Goal: Task Accomplishment & Management: Use online tool/utility

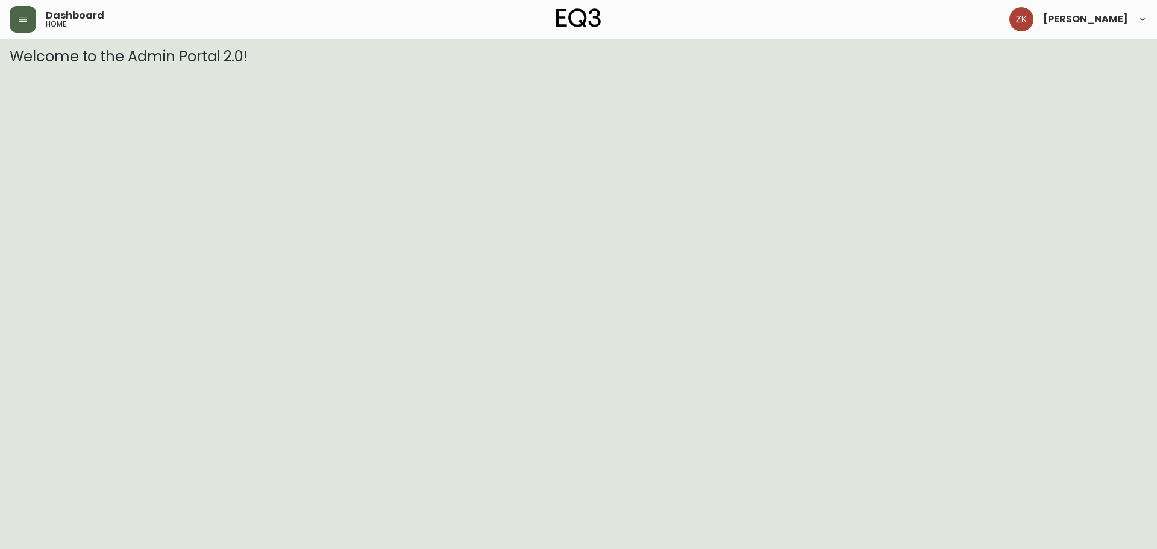
click at [16, 17] on button "button" at bounding box center [23, 19] width 27 height 27
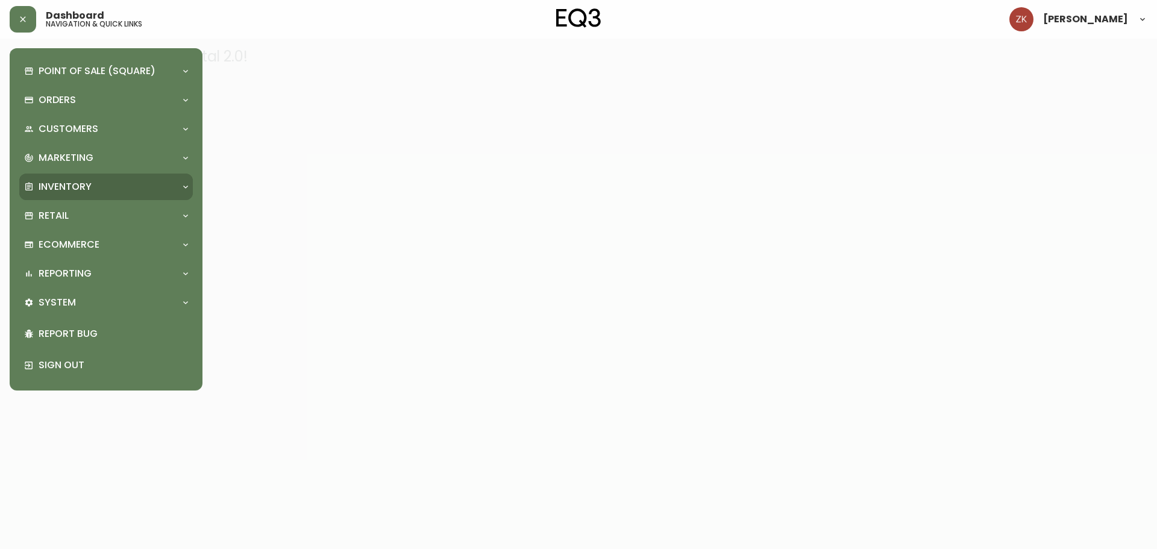
click at [87, 189] on p "Inventory" at bounding box center [65, 186] width 53 height 13
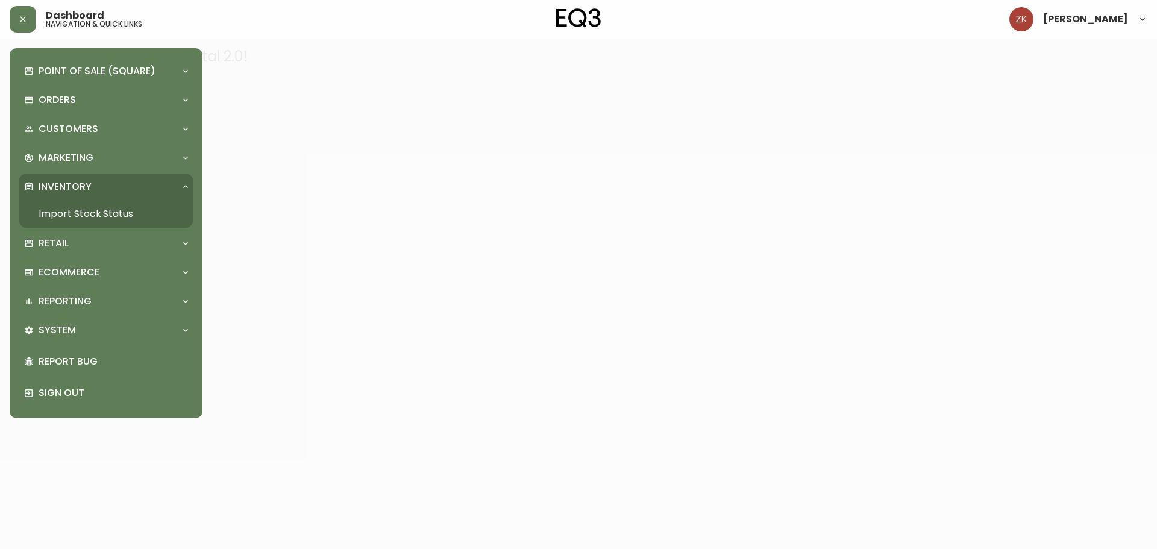
click at [83, 211] on link "Import Stock Status" at bounding box center [105, 214] width 173 height 28
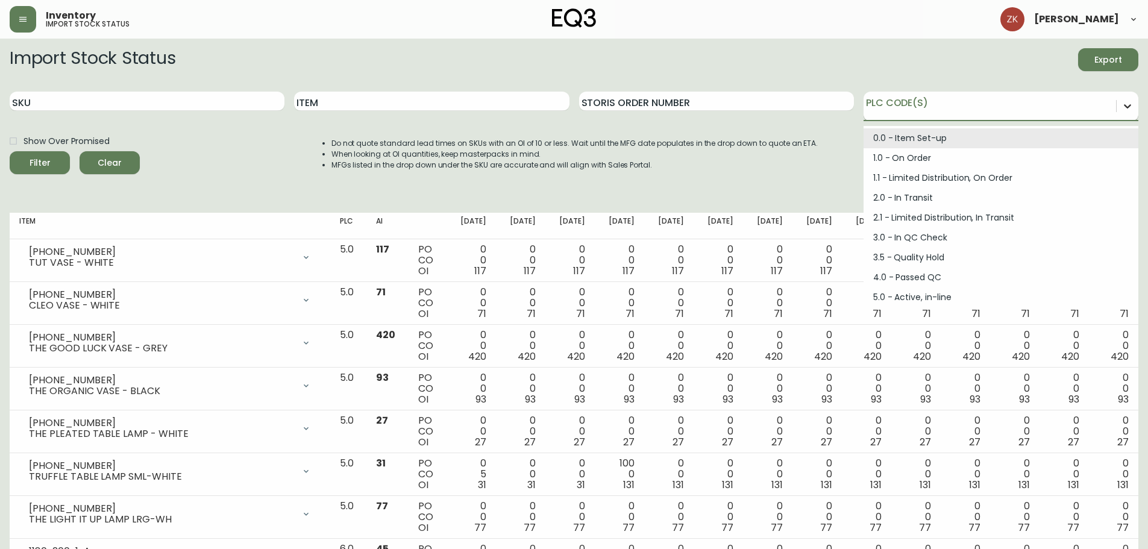
click at [1126, 104] on icon at bounding box center [1127, 106] width 12 height 12
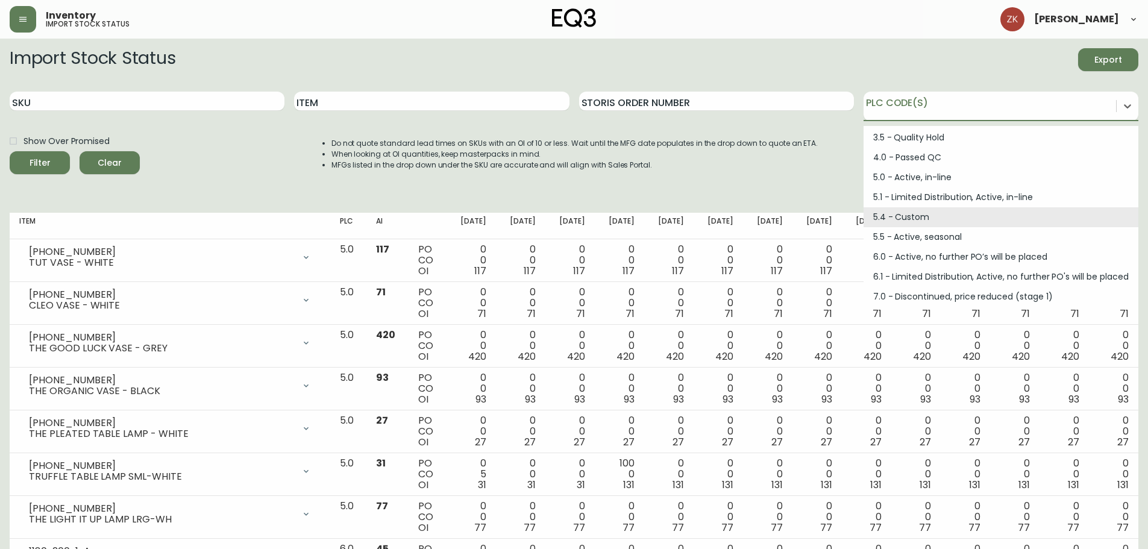
scroll to position [120, 0]
click at [375, 106] on input "Item" at bounding box center [431, 101] width 275 height 19
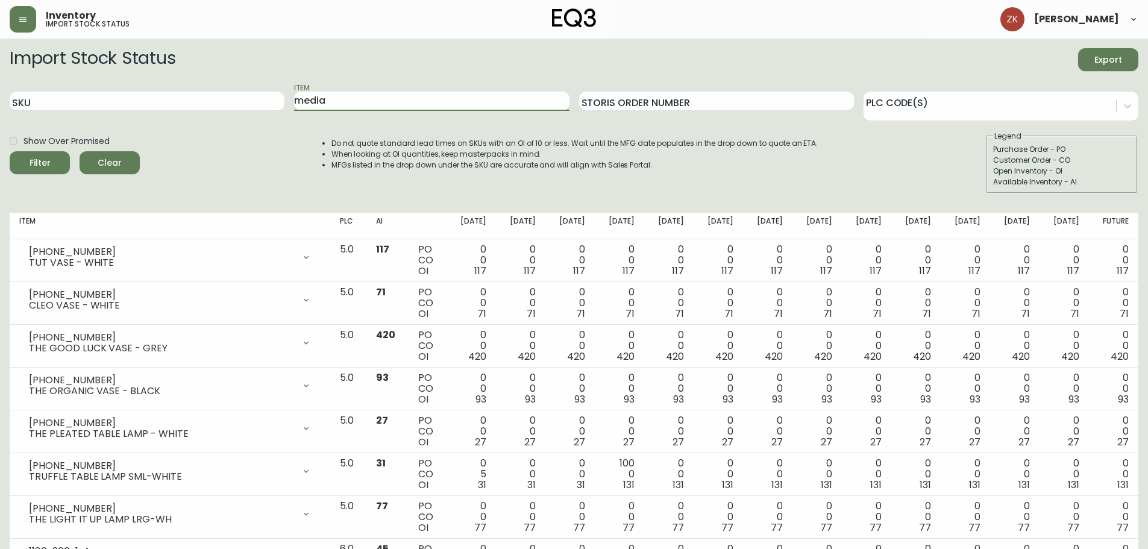
click at [10, 151] on button "Filter" at bounding box center [40, 162] width 60 height 23
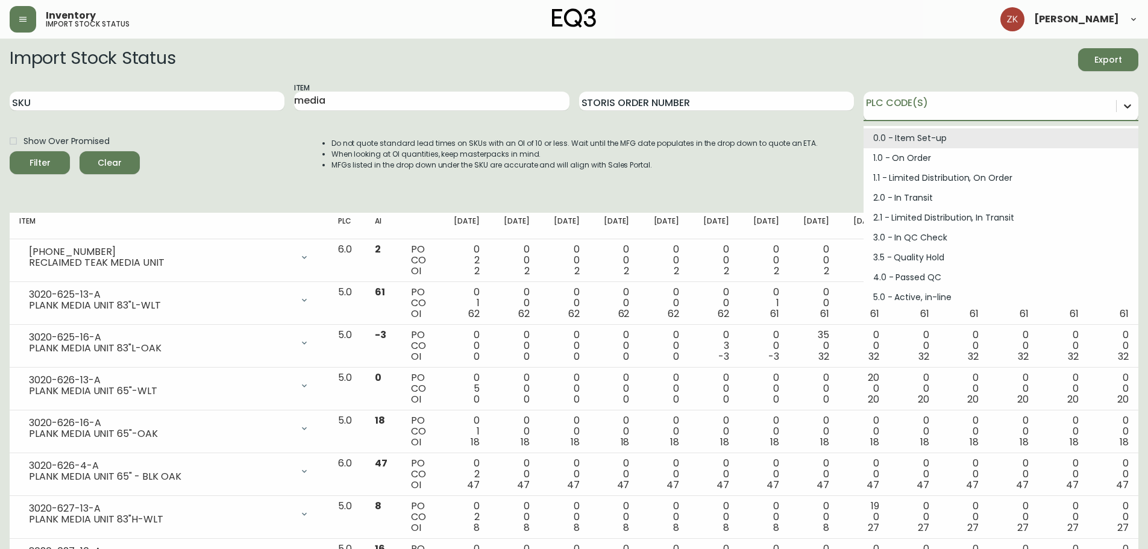
click at [1119, 111] on div at bounding box center [1127, 106] width 22 height 22
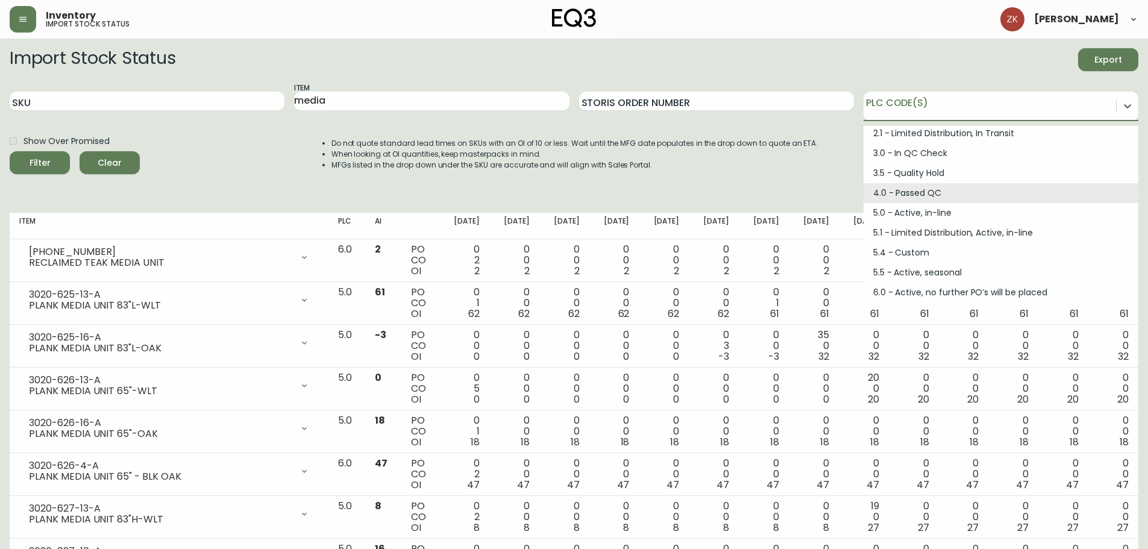
scroll to position [162, 0]
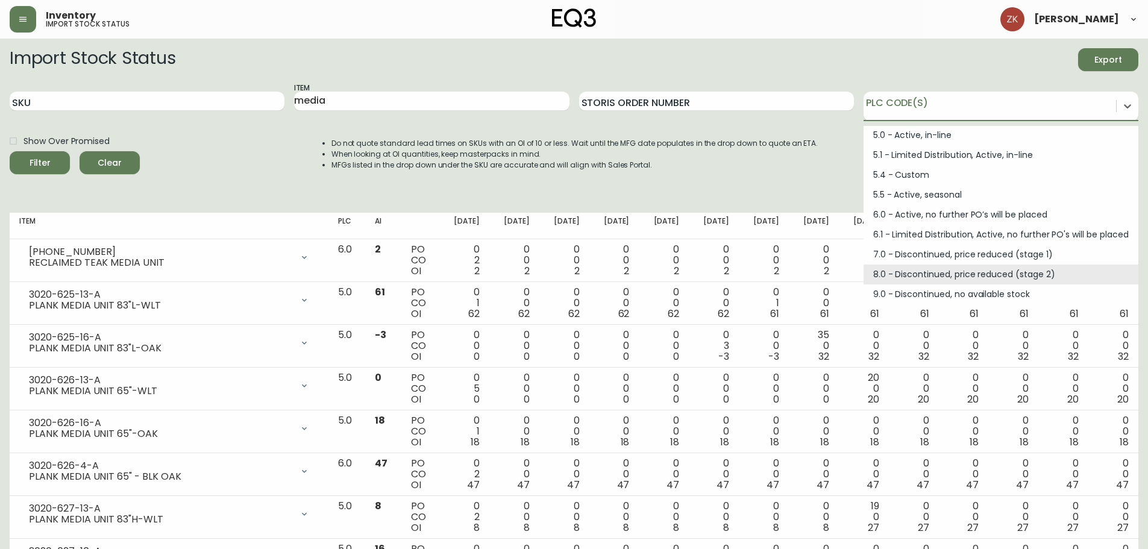
click at [313, 187] on div "Do not quote standard lead times on SKUs with an OI of 10 or less. Wait until t…" at bounding box center [562, 162] width 511 height 63
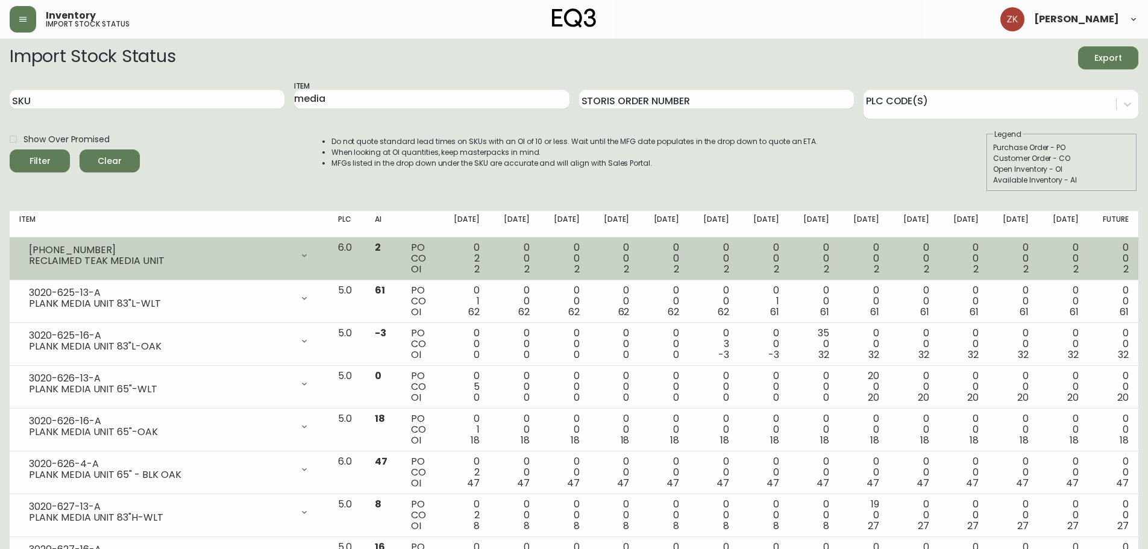
scroll to position [0, 0]
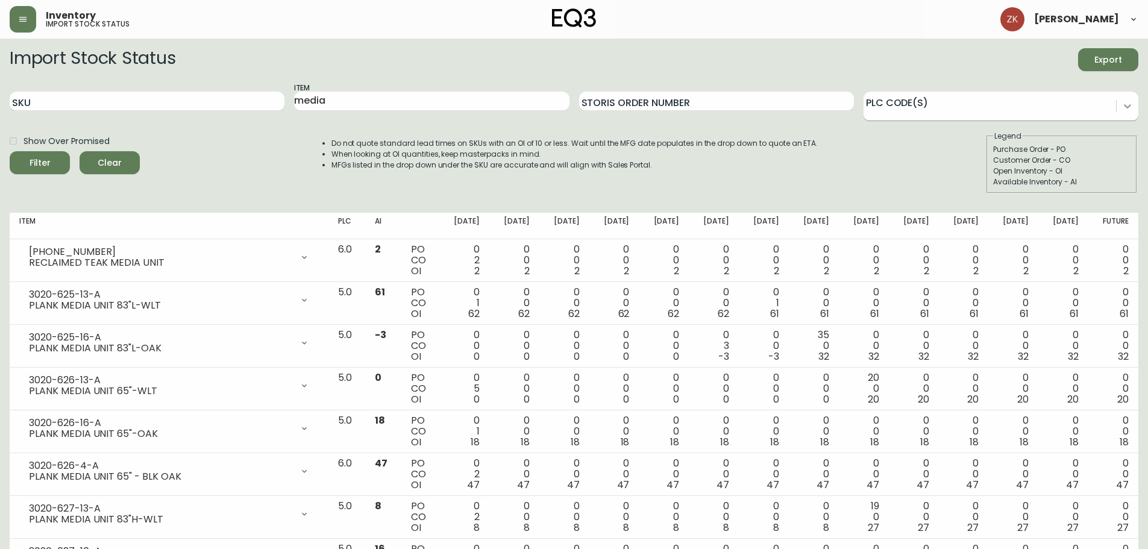
click at [1128, 107] on icon at bounding box center [1127, 106] width 7 height 4
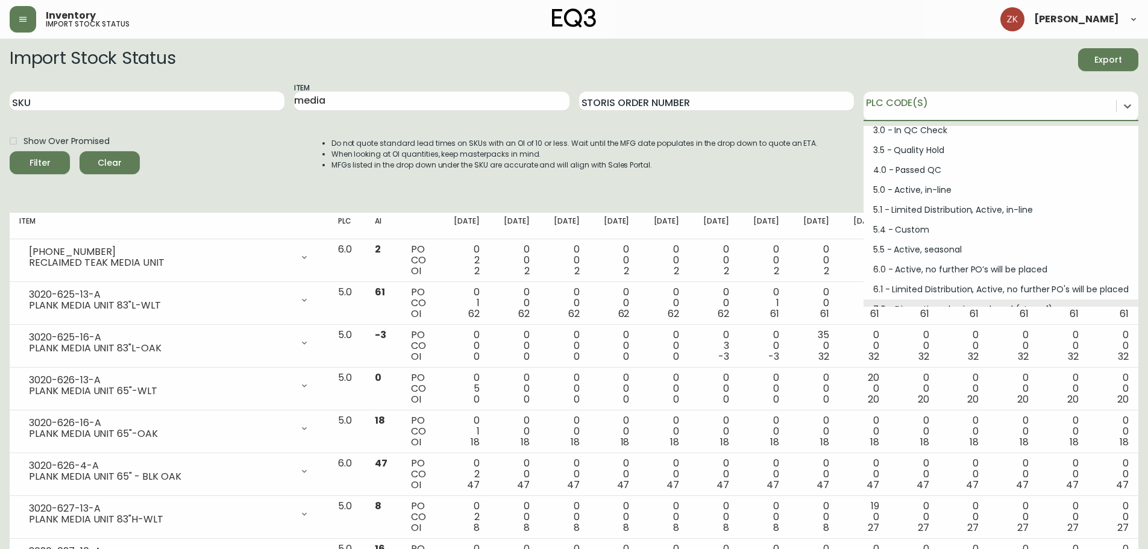
scroll to position [162, 0]
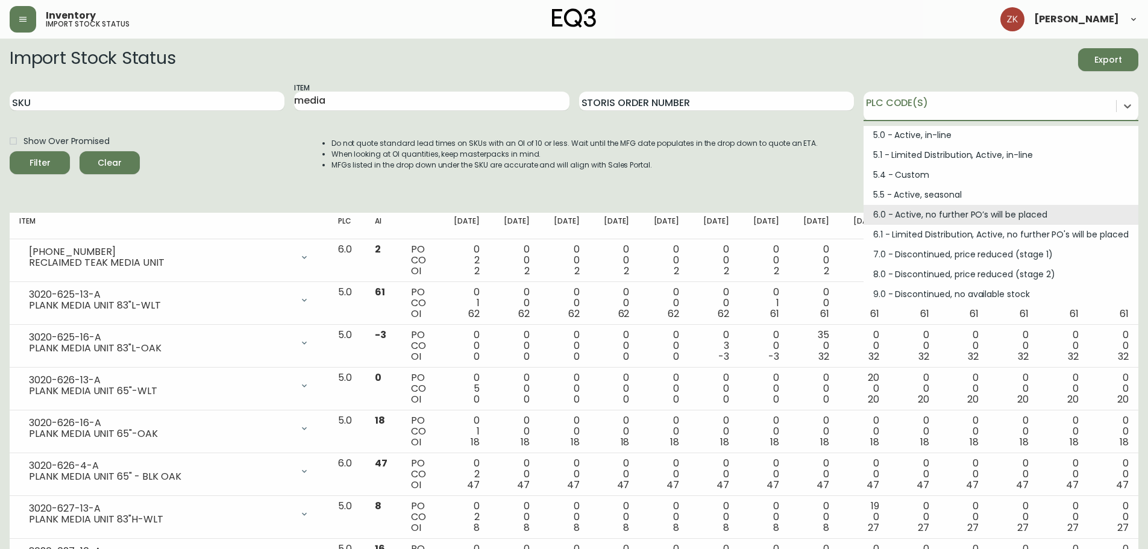
click at [930, 213] on div "6.0 - Active, no further PO’s will be placed" at bounding box center [1000, 215] width 275 height 20
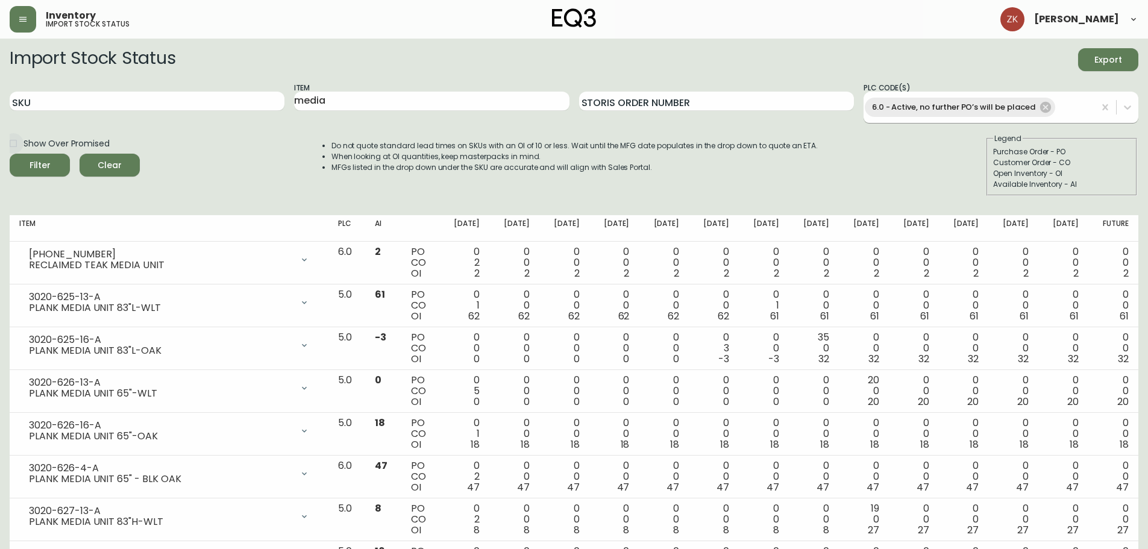
click at [1079, 111] on div "6.0 - Active, no further PO’s will be placed" at bounding box center [978, 107] width 231 height 24
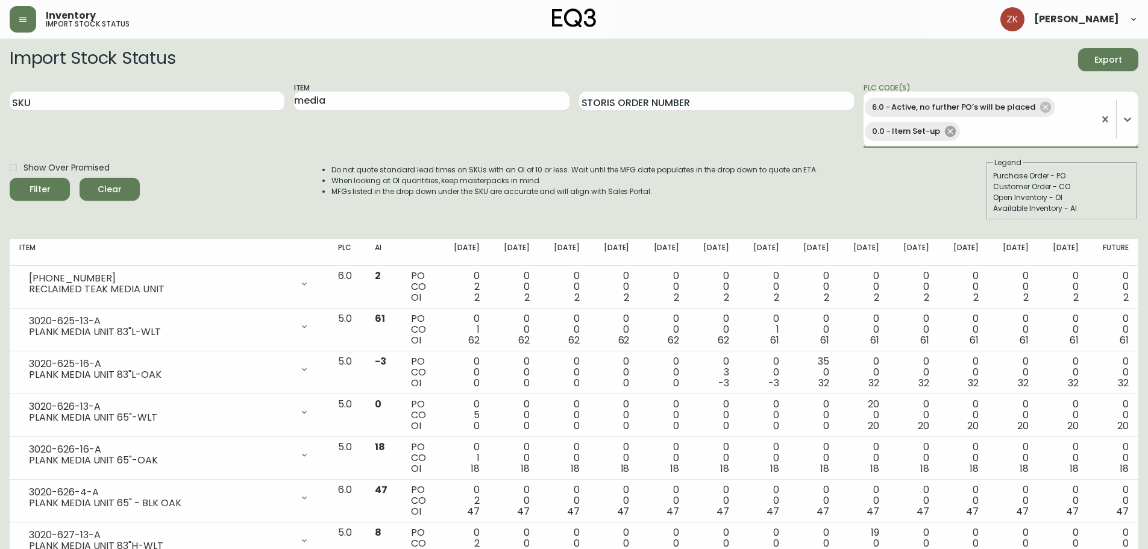
click at [946, 134] on icon at bounding box center [950, 131] width 11 height 11
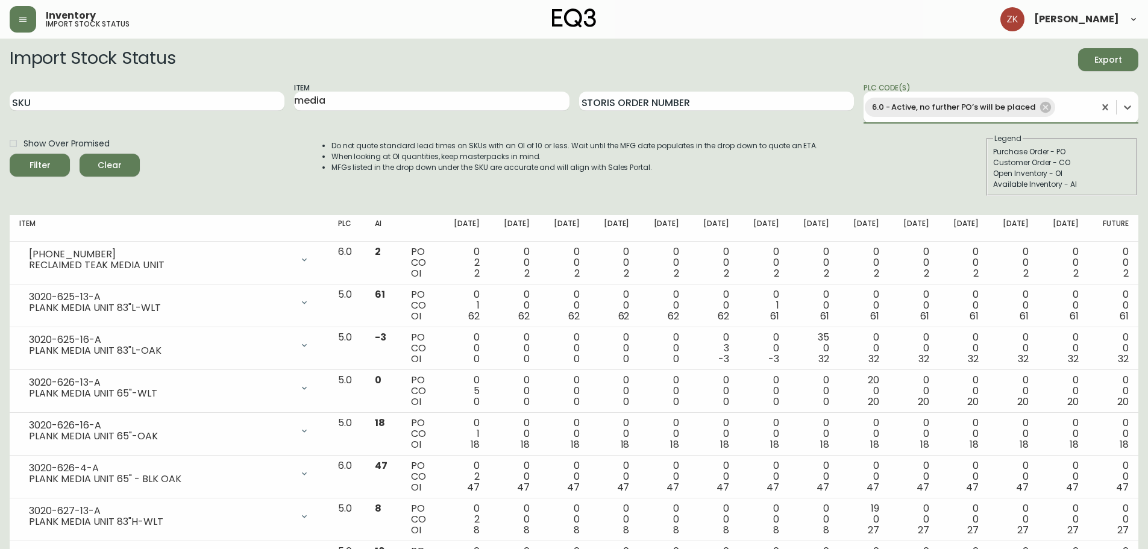
click at [35, 166] on icon "submit" at bounding box center [36, 164] width 12 height 12
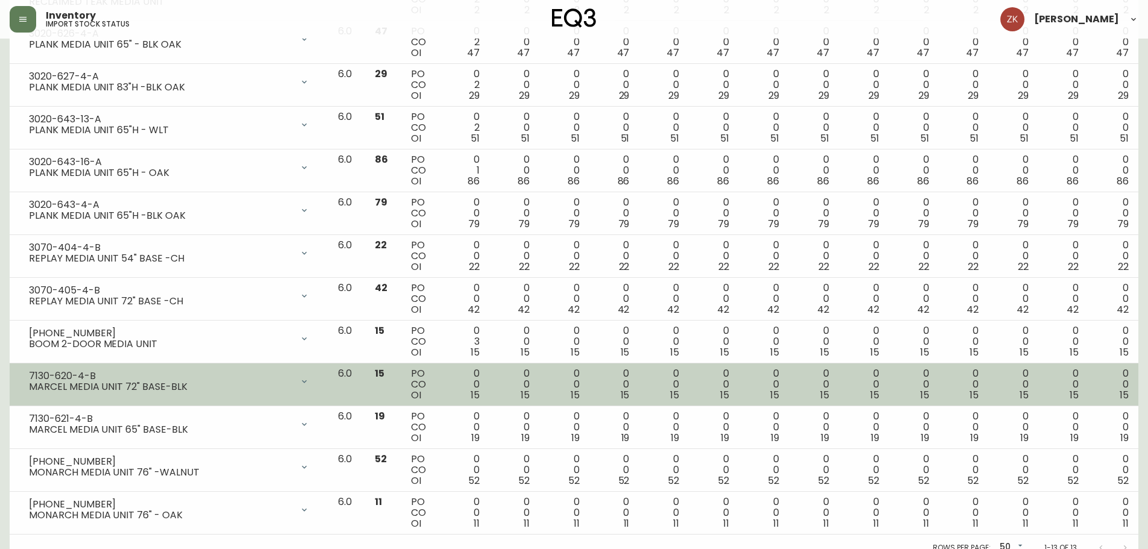
scroll to position [275, 0]
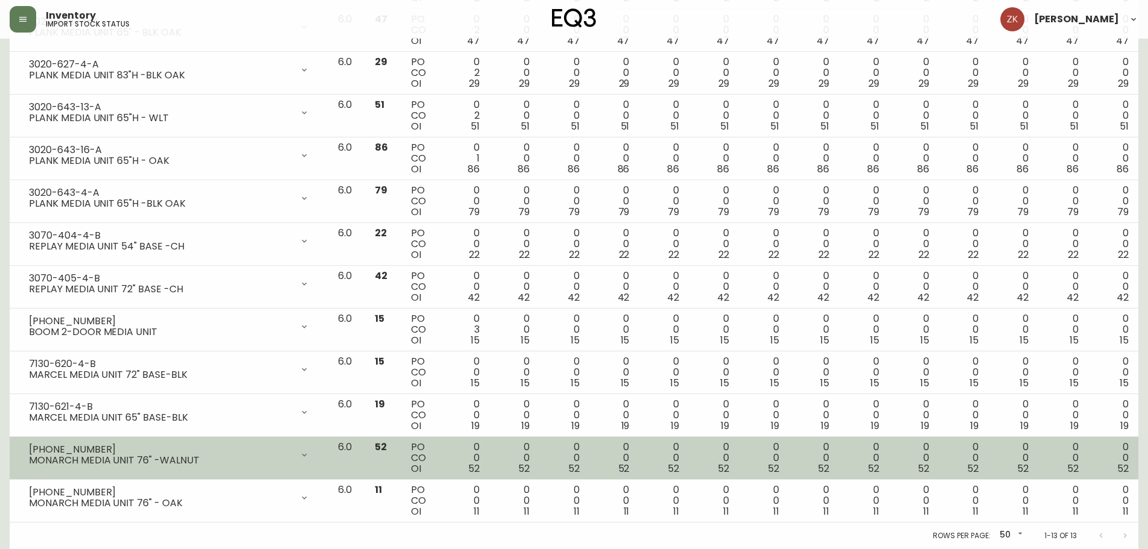
drag, startPoint x: 27, startPoint y: 445, endPoint x: 199, endPoint y: 463, distance: 173.2
click at [199, 463] on div "[PHONE_NUMBER] MONARCH MEDIA UNIT 76" -WALNUT" at bounding box center [168, 455] width 299 height 27
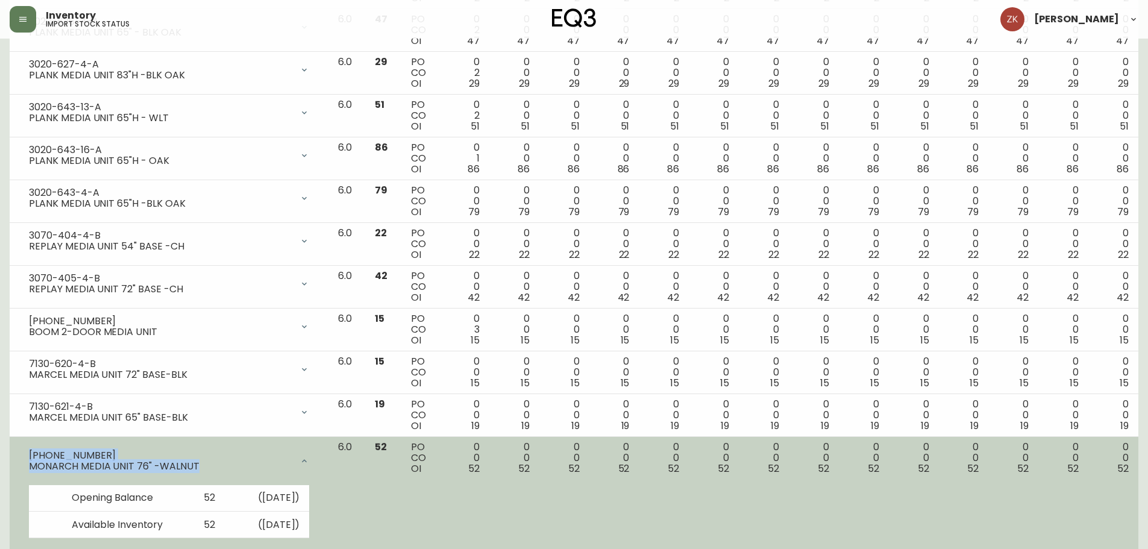
drag, startPoint x: 187, startPoint y: 460, endPoint x: 24, endPoint y: 441, distance: 164.4
click at [24, 442] on div "[PHONE_NUMBER] MONARCH MEDIA UNIT 76" -WALNUT" at bounding box center [168, 461] width 299 height 39
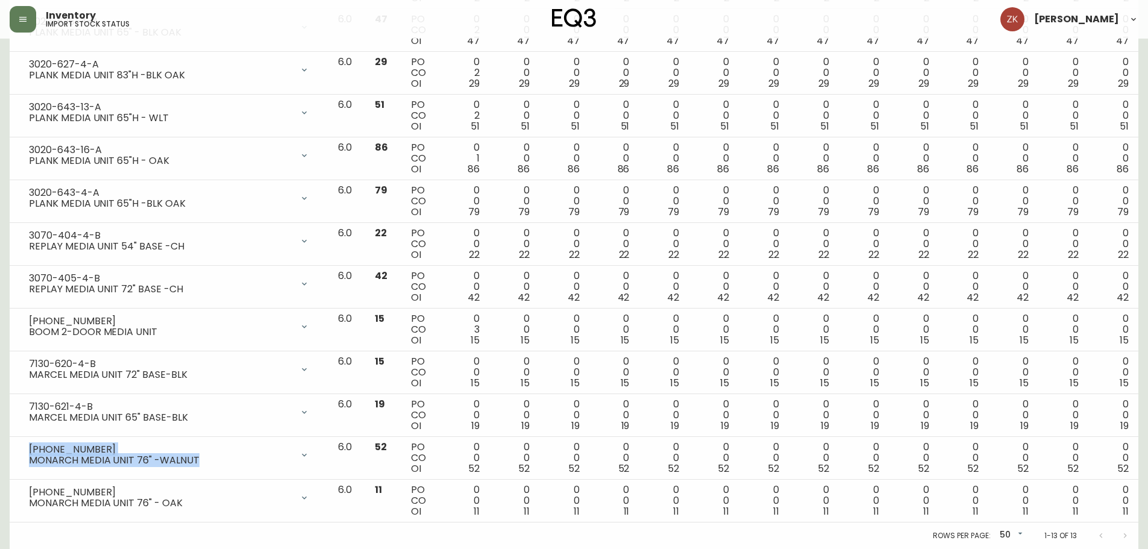
copy div "[PHONE_NUMBER] MONARCH MEDIA UNIT 76" -WALNUT"
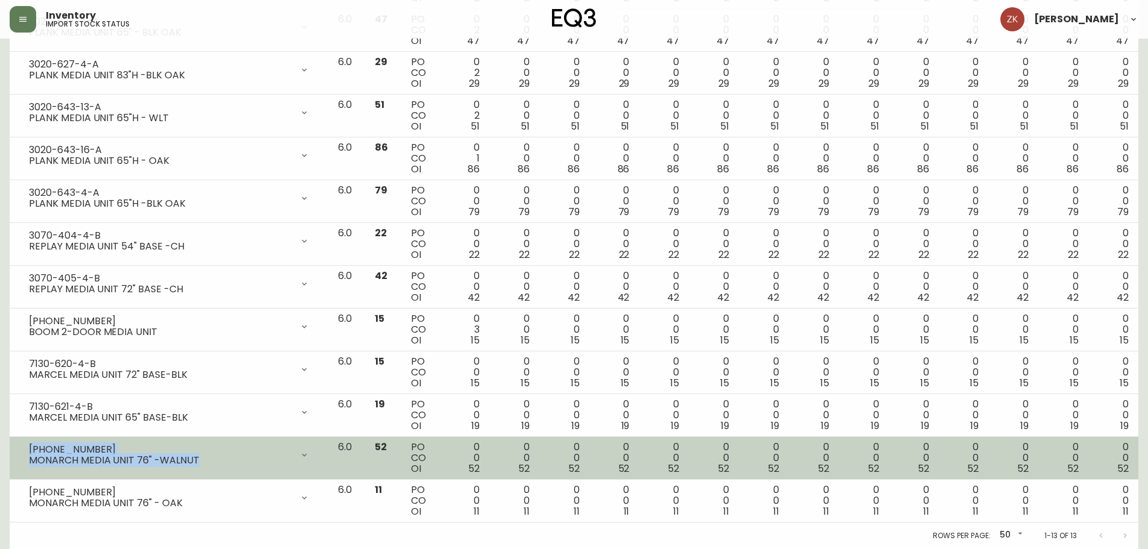
click at [170, 459] on div "MONARCH MEDIA UNIT 76" -WALNUT" at bounding box center [160, 460] width 263 height 11
drag, startPoint x: 197, startPoint y: 456, endPoint x: 29, endPoint y: 461, distance: 168.1
click at [29, 461] on div "MONARCH MEDIA UNIT 76" -WALNUT" at bounding box center [160, 460] width 263 height 11
copy div "MONARCH MEDIA UNIT 76" -WALNUT"
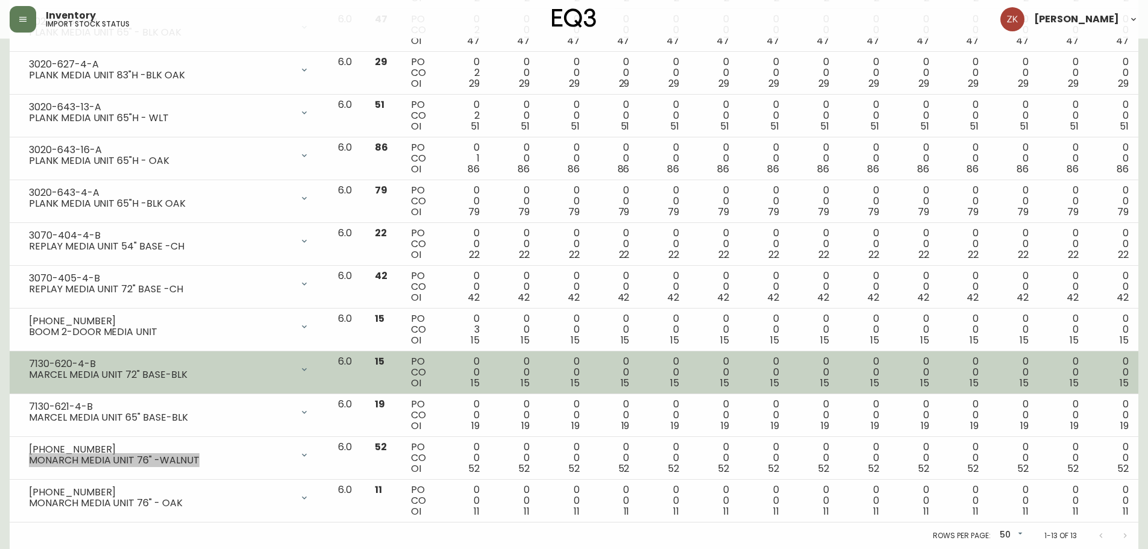
scroll to position [215, 0]
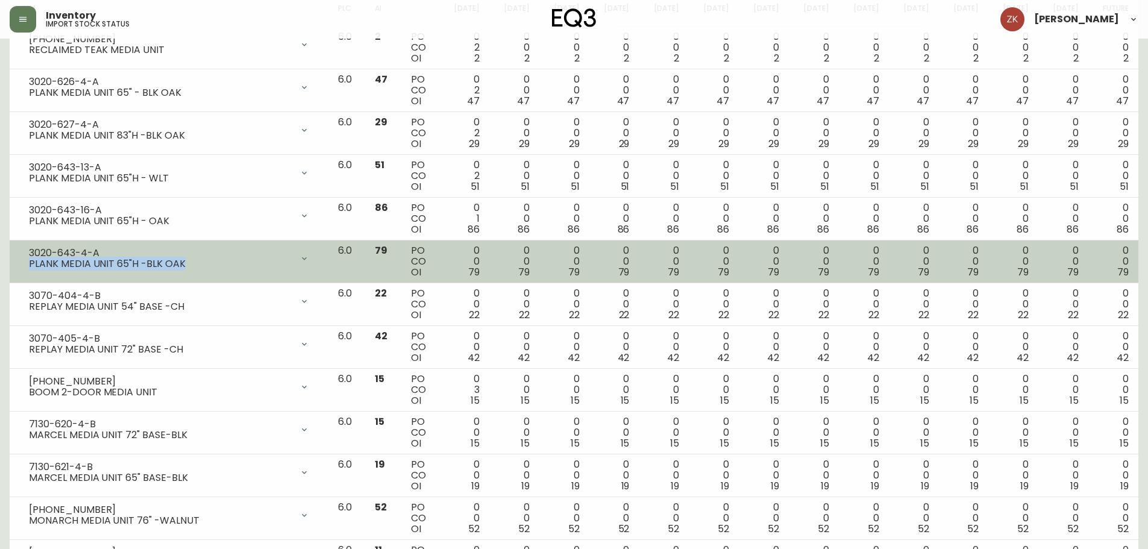
drag, startPoint x: 175, startPoint y: 259, endPoint x: 23, endPoint y: 271, distance: 152.9
click at [23, 270] on div "3020-643-4-A PLANK MEDIA UNIT 65"H -BLK OAK" at bounding box center [168, 258] width 299 height 27
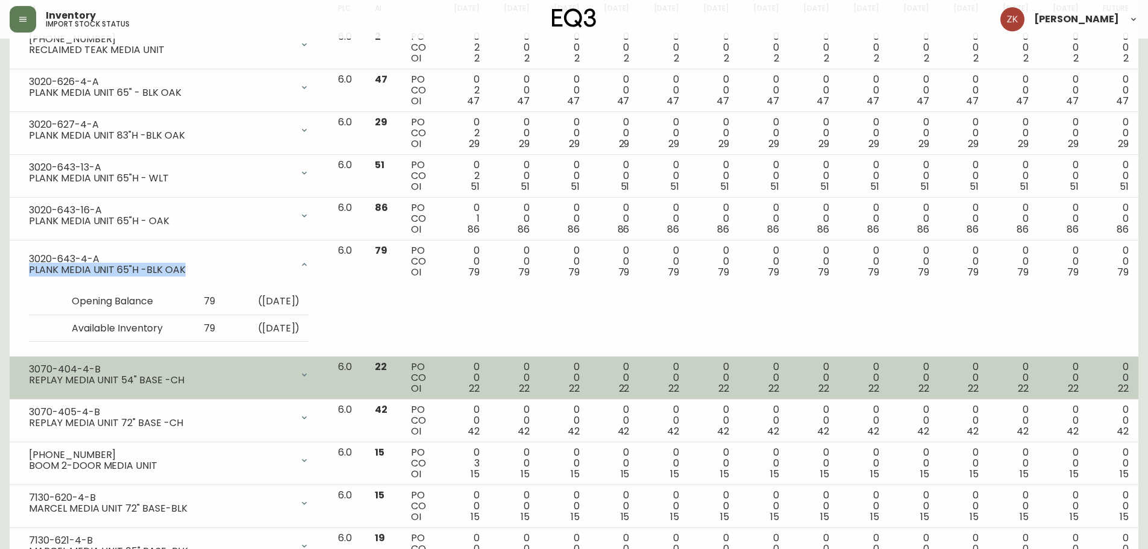
copy div "PLANK MEDIA UNIT 65"H -BLK OAK"
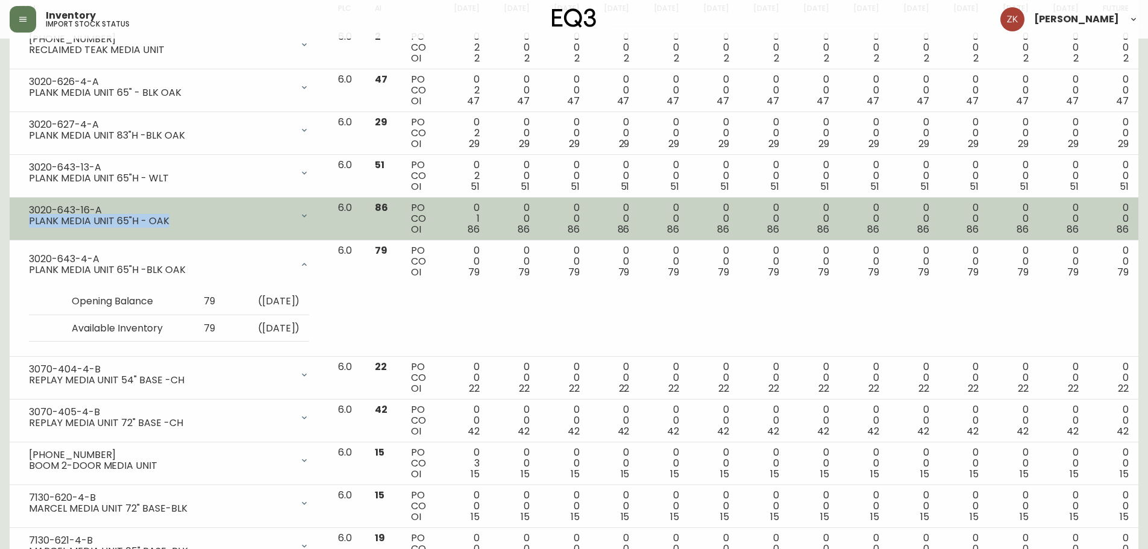
drag, startPoint x: 181, startPoint y: 220, endPoint x: 30, endPoint y: 223, distance: 151.8
click at [25, 222] on div "3020-643-16-A PLANK MEDIA UNIT 65"H - OAK" at bounding box center [168, 215] width 299 height 27
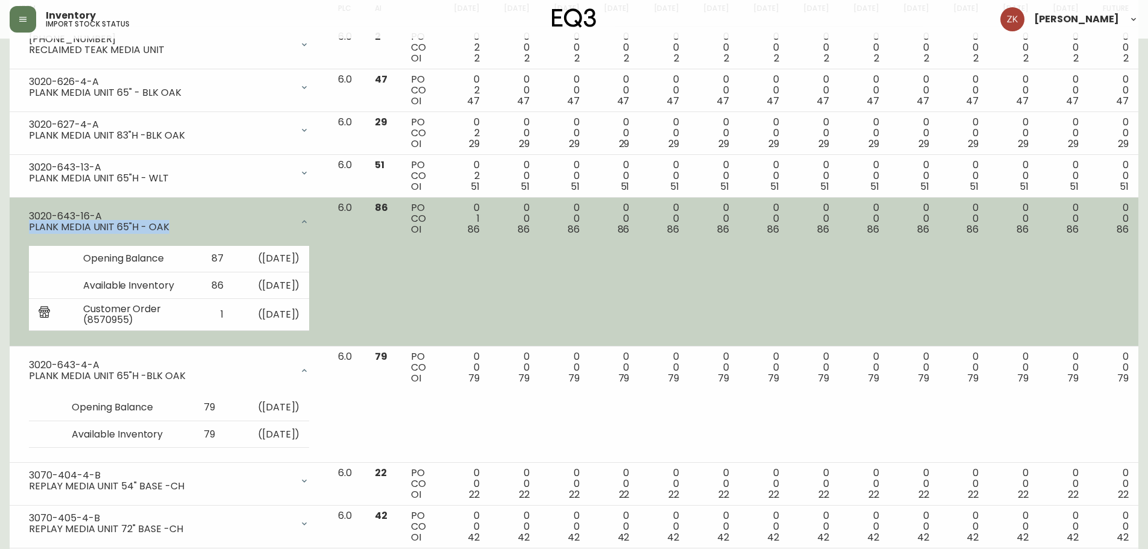
copy div "PLANK MEDIA UNIT 65"H - OAK"
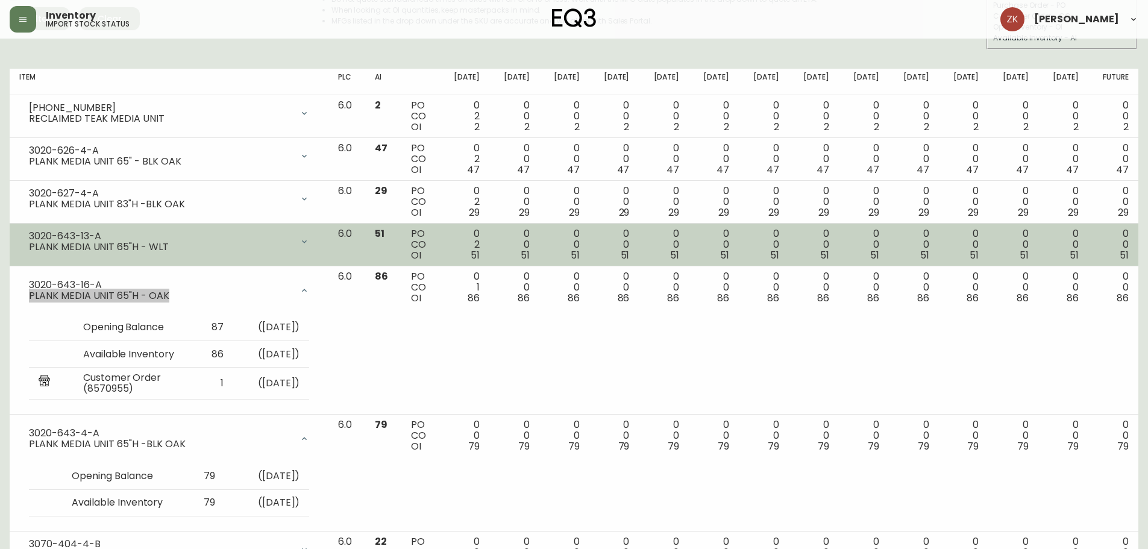
scroll to position [0, 0]
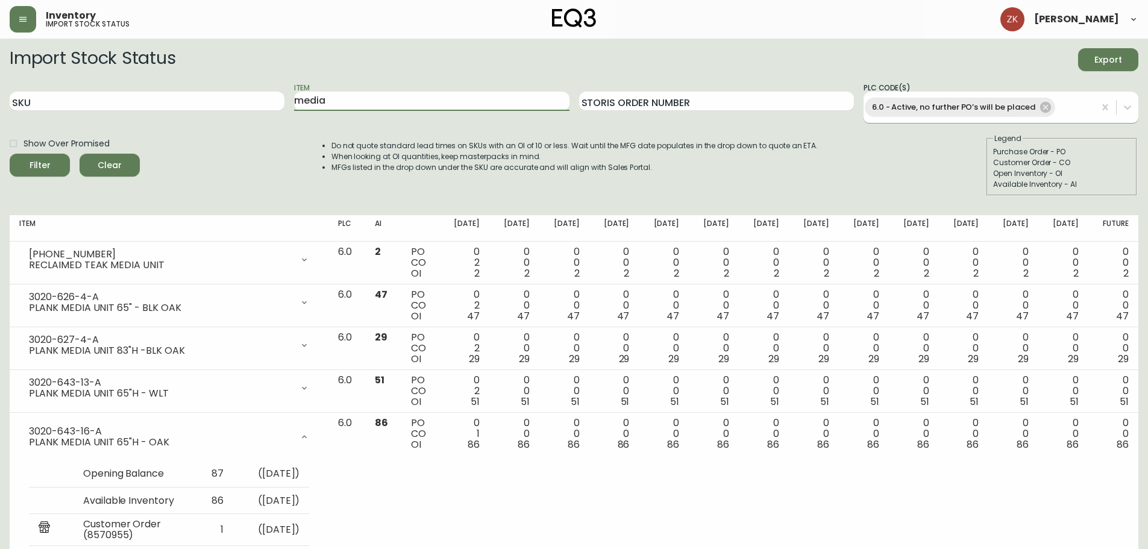
drag, startPoint x: 333, startPoint y: 96, endPoint x: 195, endPoint y: 65, distance: 141.5
click at [180, 65] on form "Import Stock Status Export SKU Item media Storis Order Number PLC Code(s) 6.0 -…" at bounding box center [574, 122] width 1128 height 148
click at [10, 154] on button "Filter" at bounding box center [40, 165] width 60 height 23
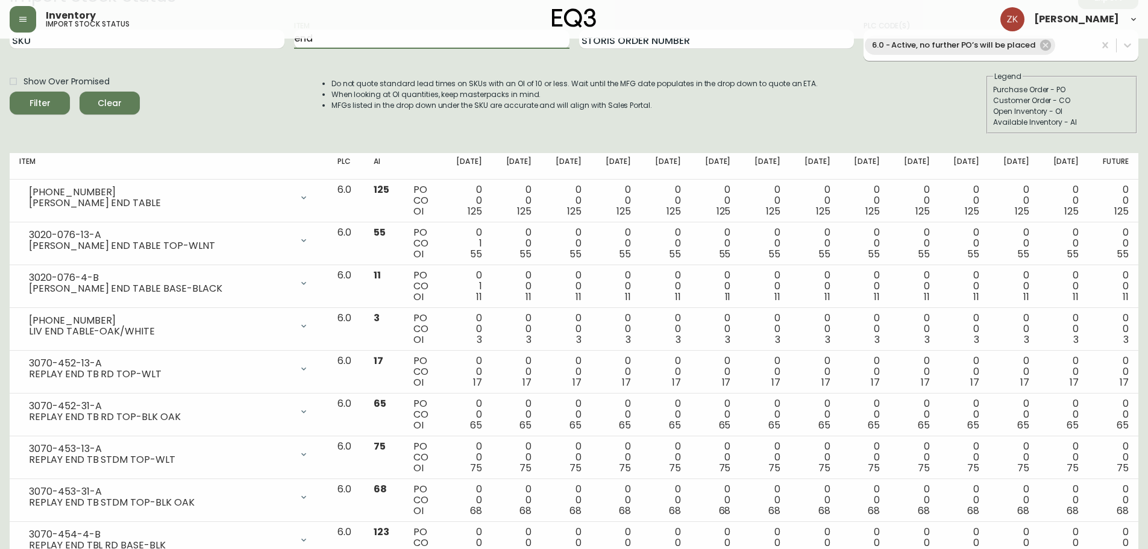
scroll to position [51, 0]
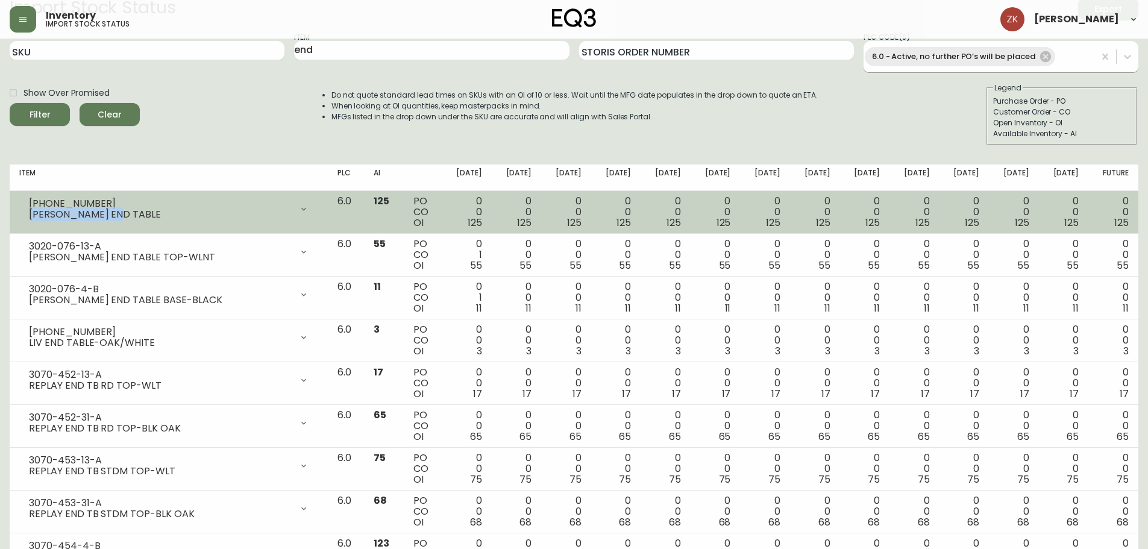
drag, startPoint x: 128, startPoint y: 214, endPoint x: 36, endPoint y: 208, distance: 93.0
click at [31, 209] on div "[PERSON_NAME] END TABLE" at bounding box center [160, 214] width 263 height 11
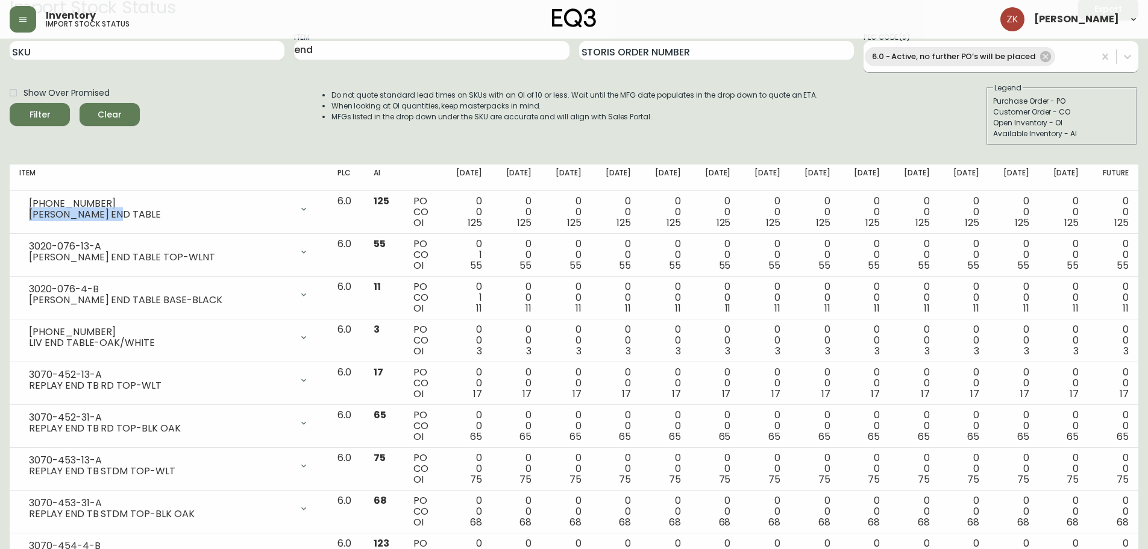
copy div "[PERSON_NAME] END TABLE"
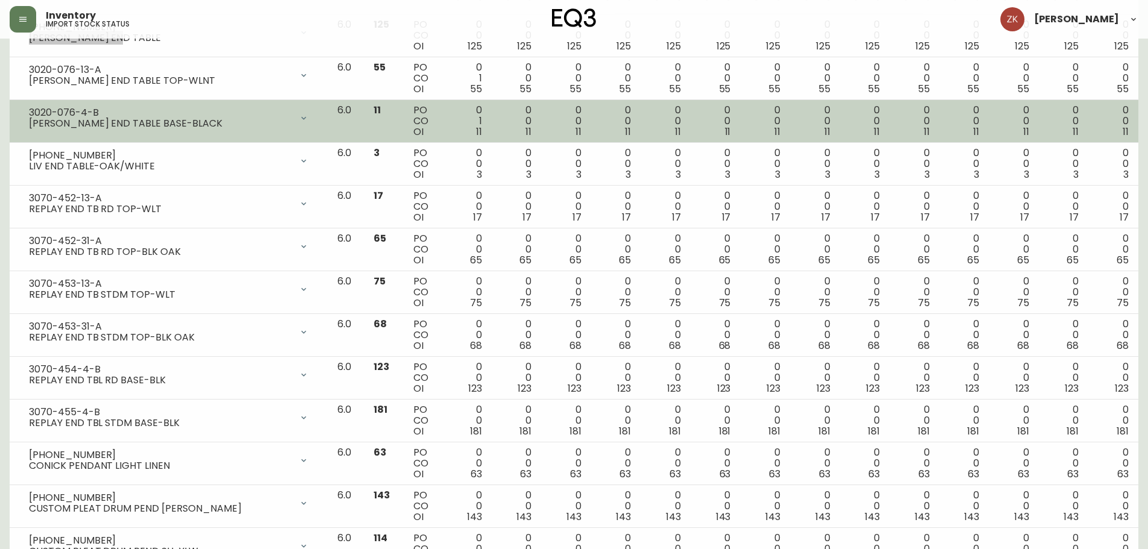
scroll to position [0, 0]
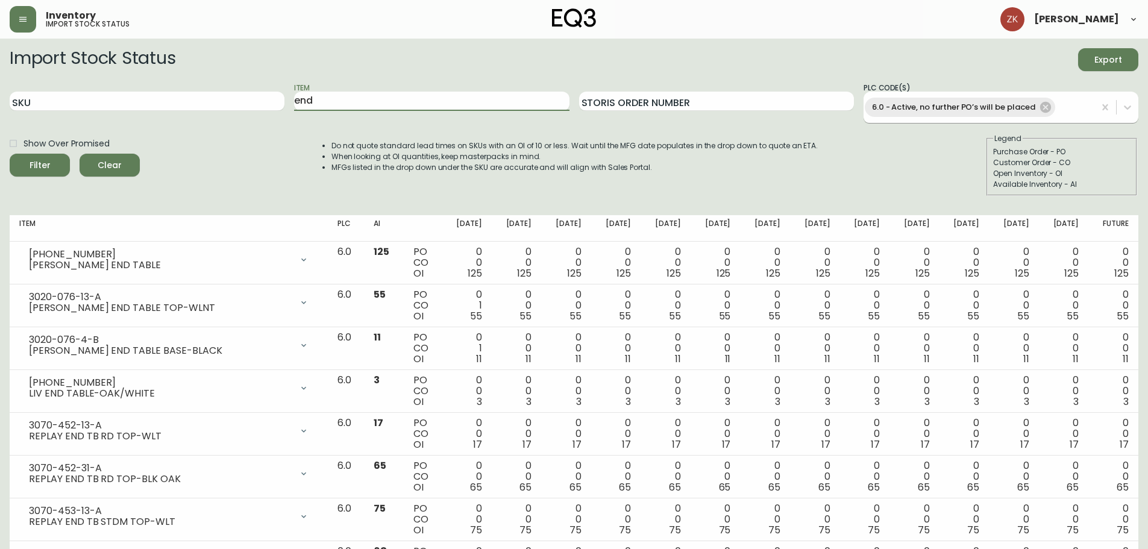
drag, startPoint x: 352, startPoint y: 97, endPoint x: 57, endPoint y: 58, distance: 298.4
click at [58, 58] on form "Import Stock Status Export SKU Item end Storis Order Number PLC Code(s) 6.0 - A…" at bounding box center [574, 122] width 1128 height 148
click at [10, 154] on button "Filter" at bounding box center [40, 165] width 60 height 23
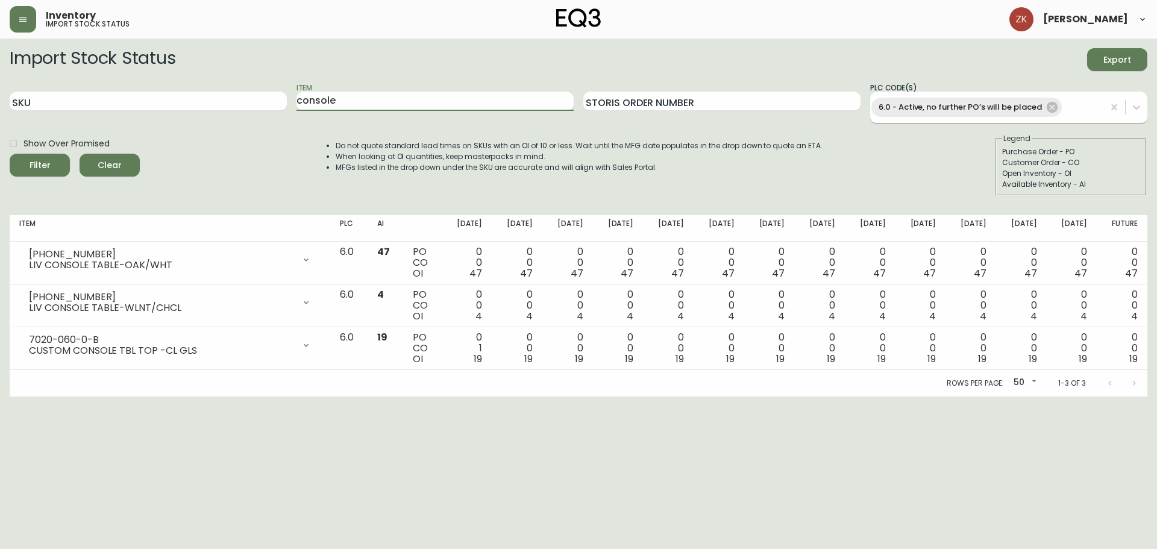
drag, startPoint x: 380, startPoint y: 105, endPoint x: 211, endPoint y: 90, distance: 168.7
click at [211, 90] on div "SKU Item console Storis Order Number PLC Code(s) 6.0 - Active, no further PO’s …" at bounding box center [578, 103] width 1137 height 42
type input "coffee"
click at [10, 154] on button "Filter" at bounding box center [40, 165] width 60 height 23
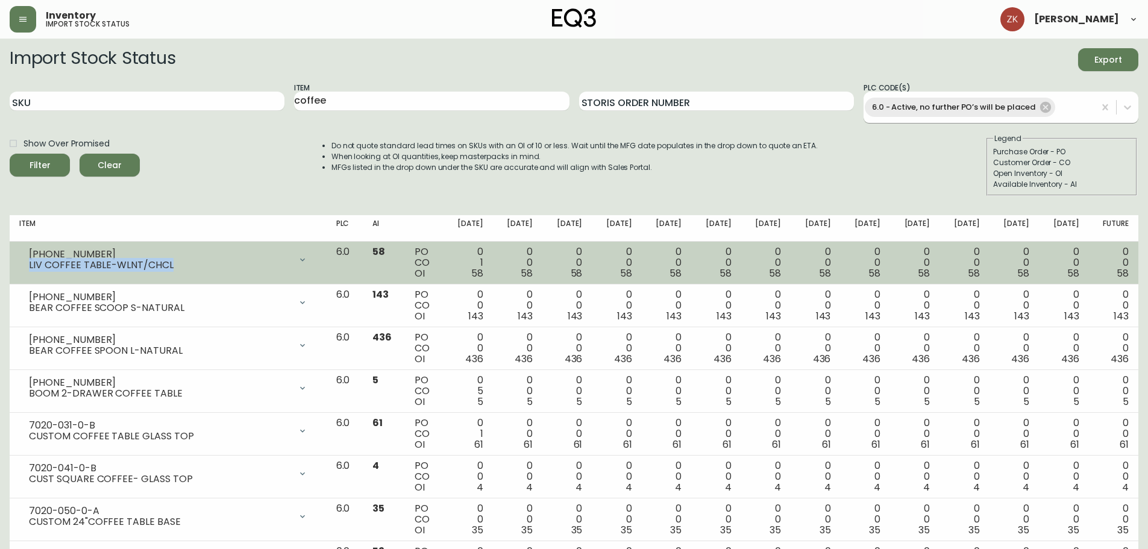
drag, startPoint x: 184, startPoint y: 266, endPoint x: 20, endPoint y: 262, distance: 163.9
click at [20, 262] on div "[PHONE_NUMBER] LIV COFFEE TABLE-WLNT/CHCL" at bounding box center [168, 259] width 298 height 27
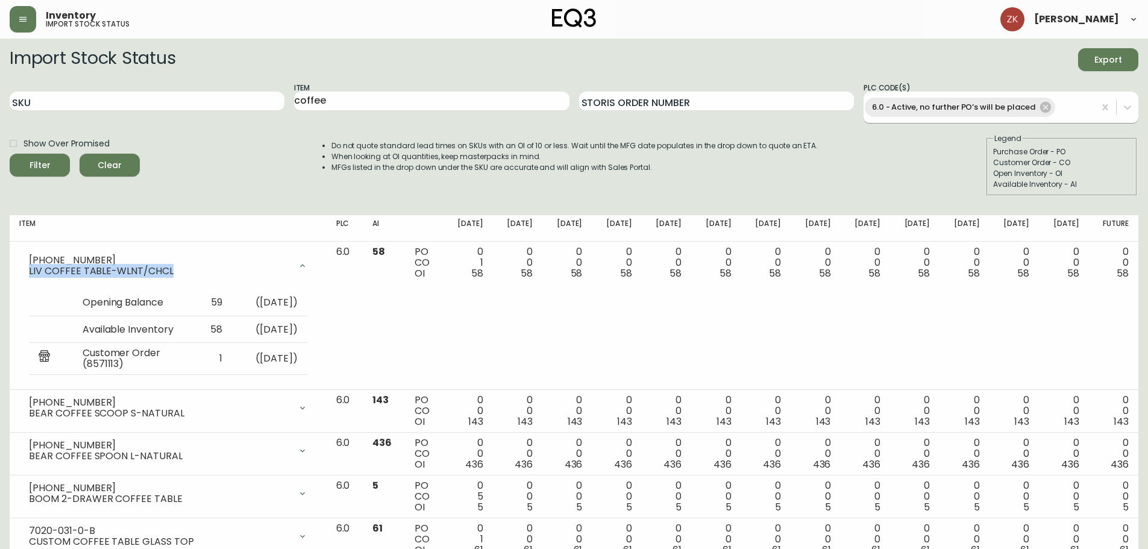
copy div "LIV COFFEE TABLE-WLNT/CHCL"
click at [265, 182] on div "Show Over Promised Filter Clear Do not quote standard lead times on SKUs with a…" at bounding box center [574, 164] width 1128 height 63
